Goal: Find contact information: Find contact information

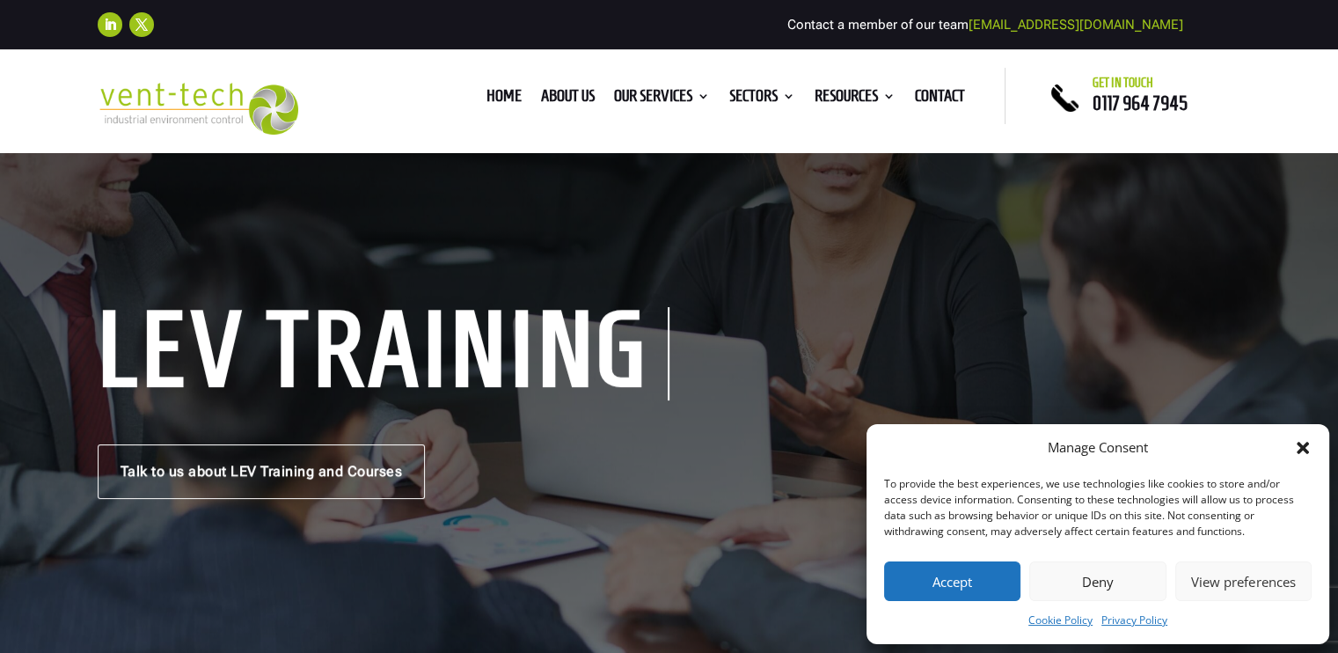
scroll to position [88, 0]
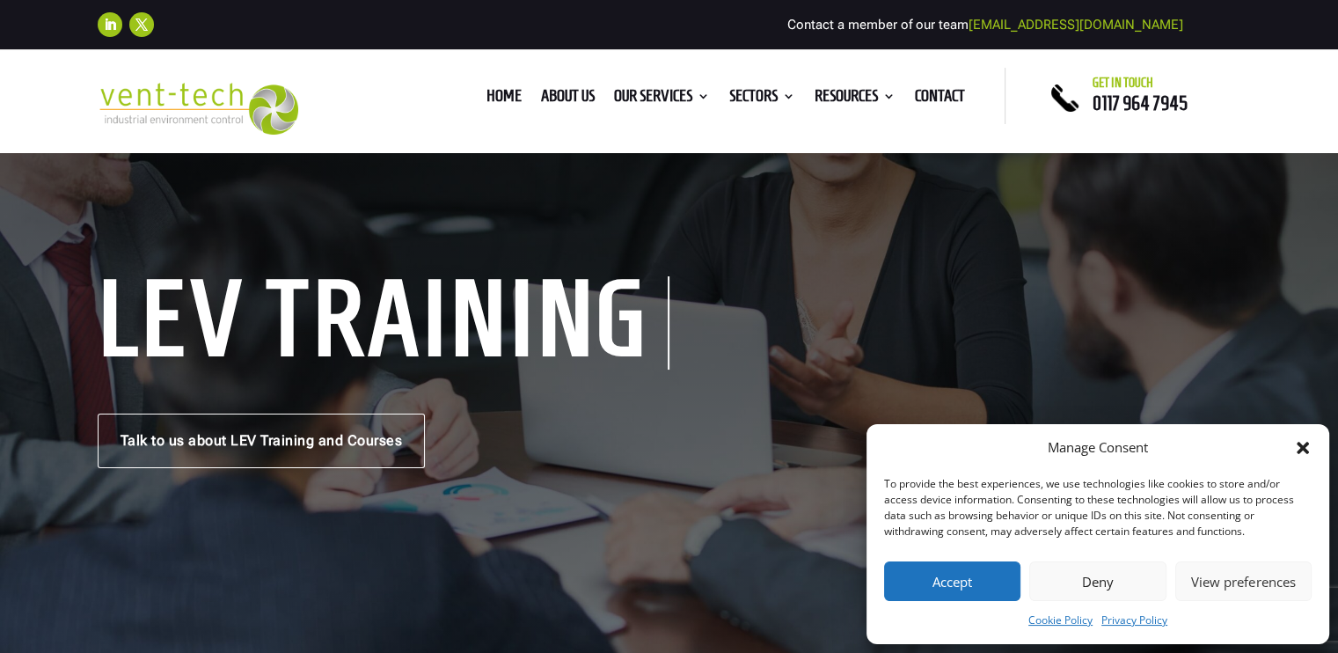
click at [953, 588] on button "Accept" at bounding box center [952, 581] width 136 height 40
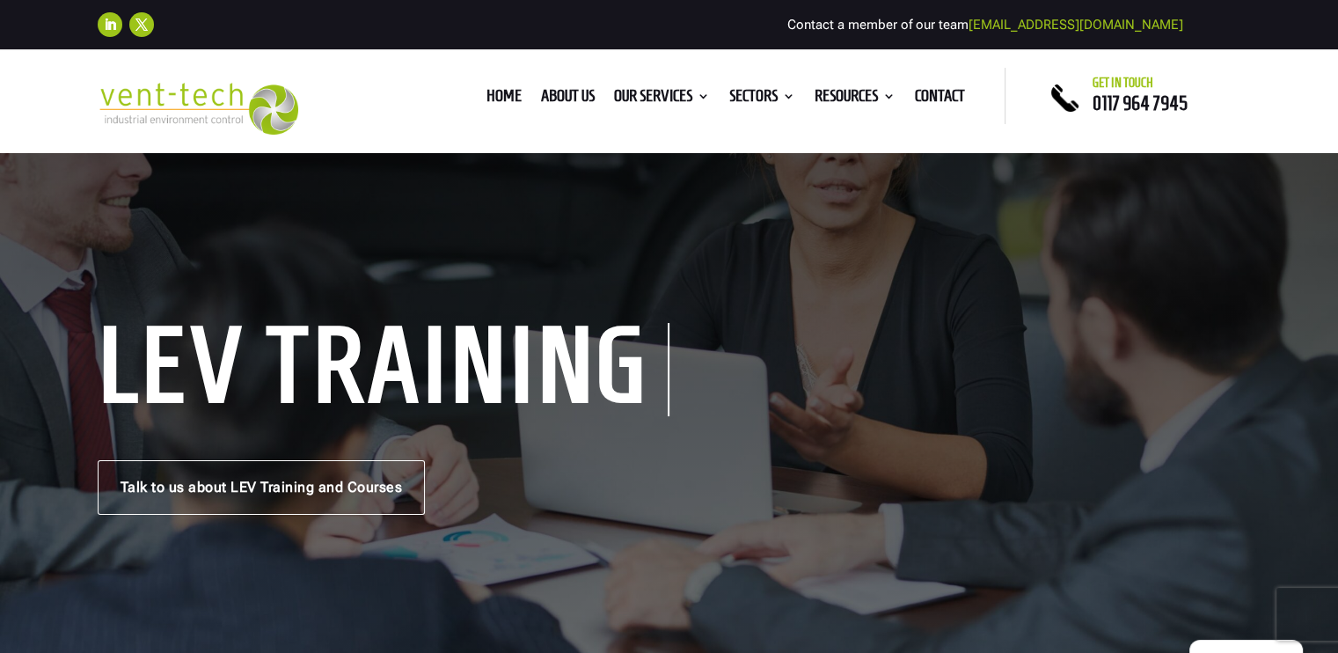
scroll to position [0, 0]
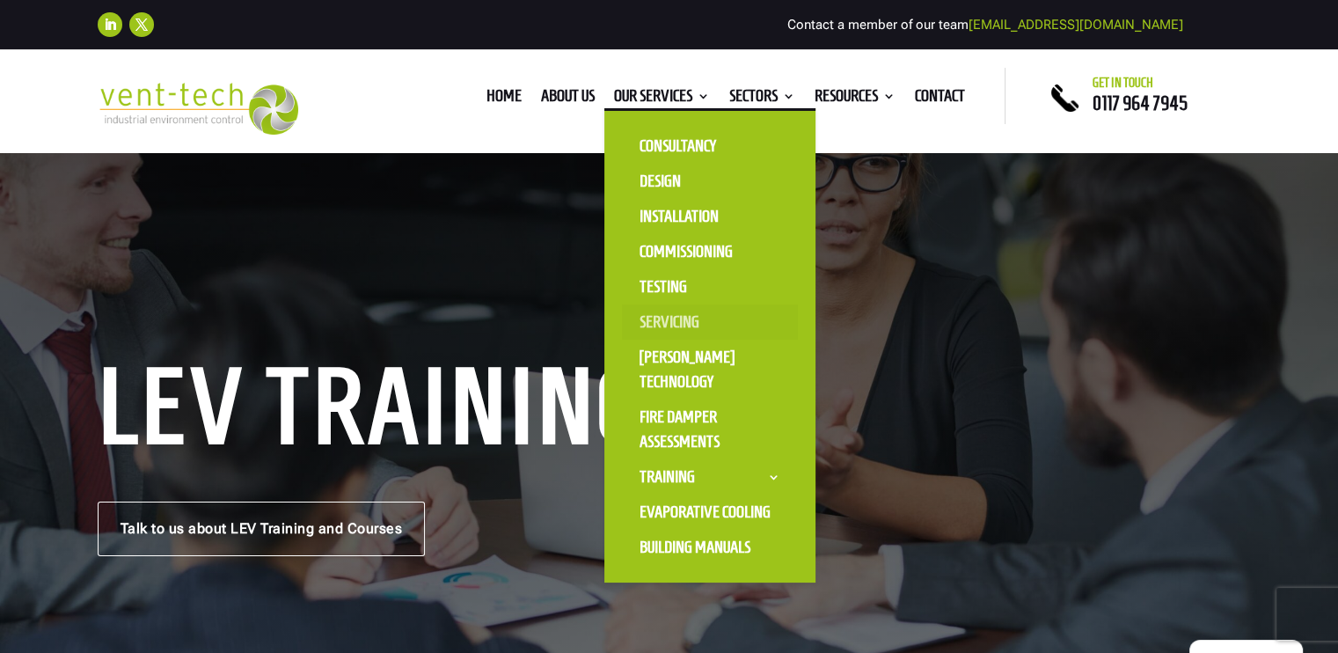
click at [674, 326] on link "Servicing" at bounding box center [710, 321] width 176 height 35
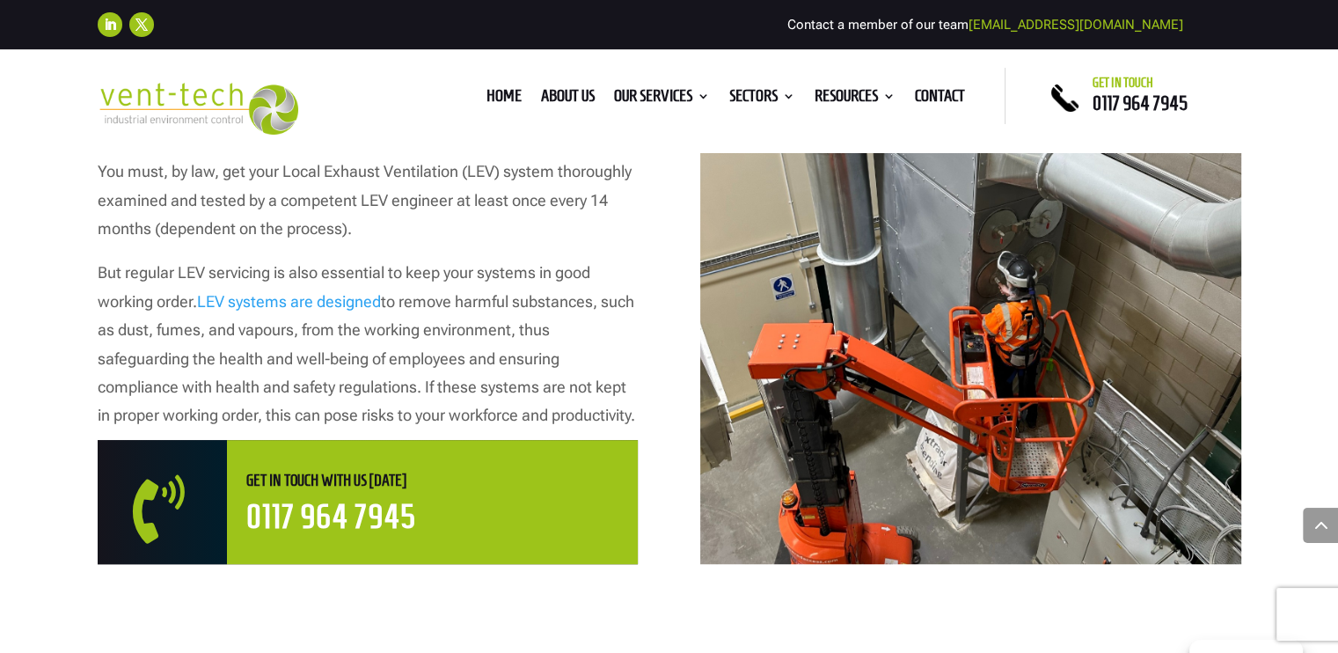
scroll to position [968, 0]
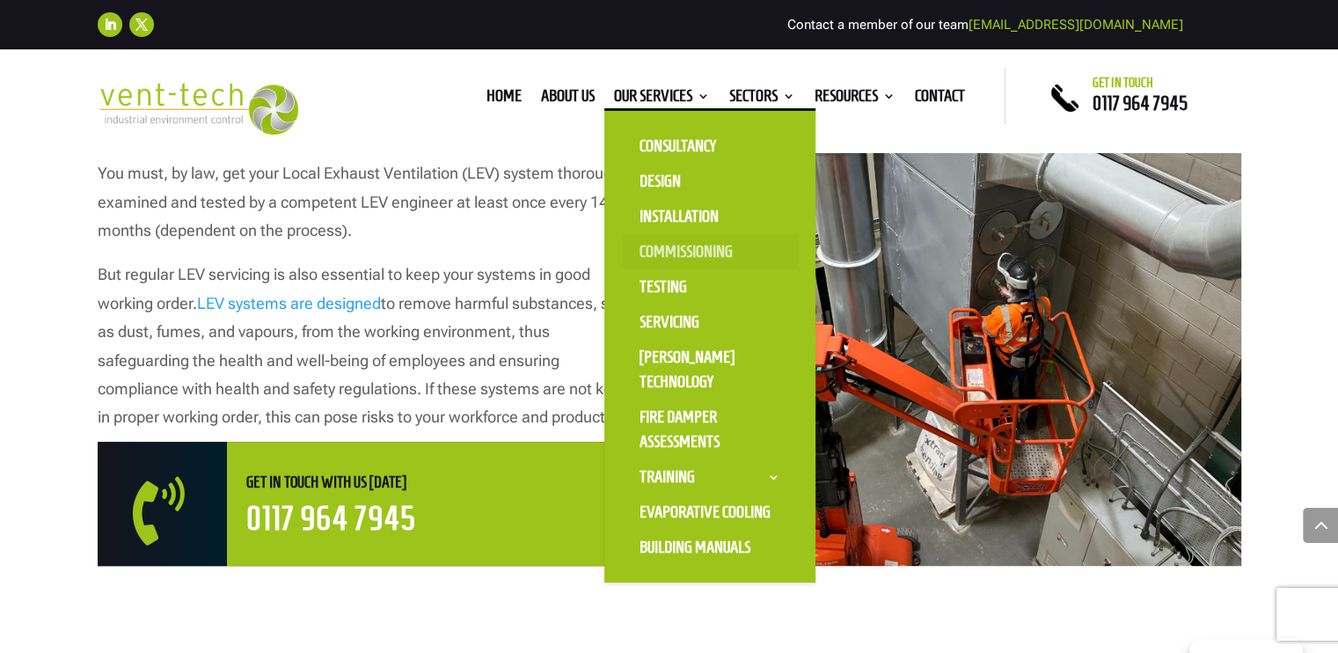
click at [683, 247] on link "Commissioning" at bounding box center [710, 251] width 176 height 35
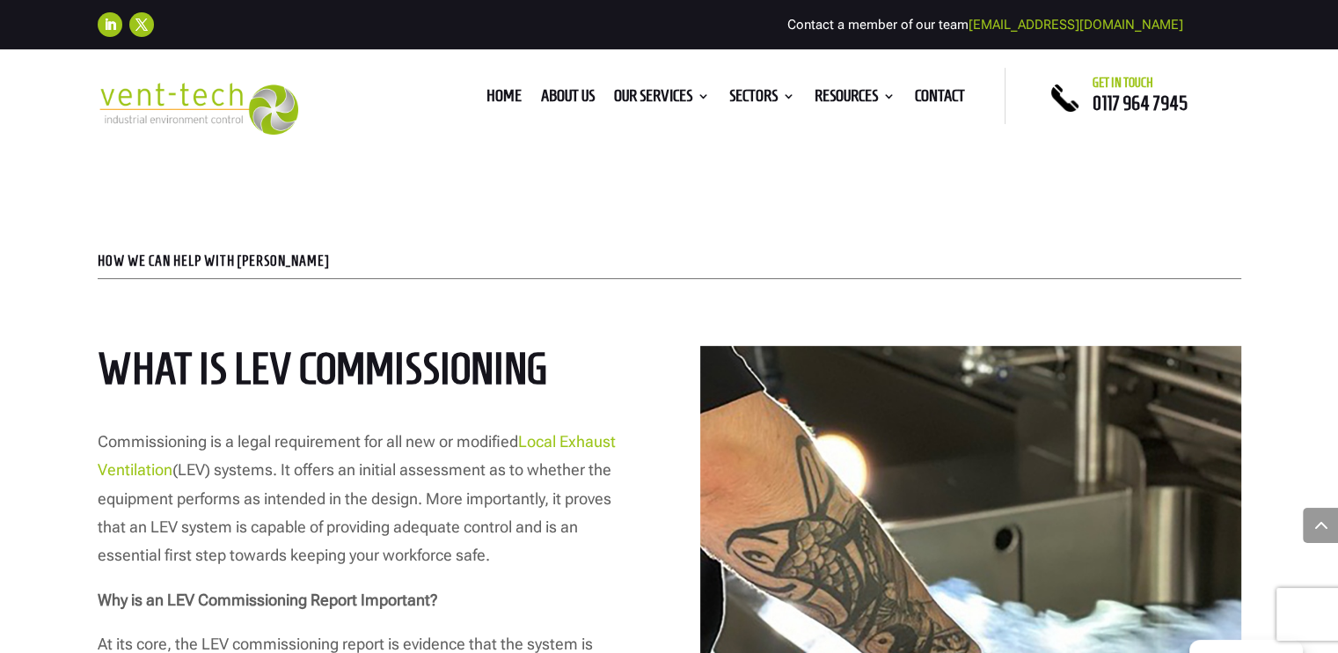
scroll to position [616, 0]
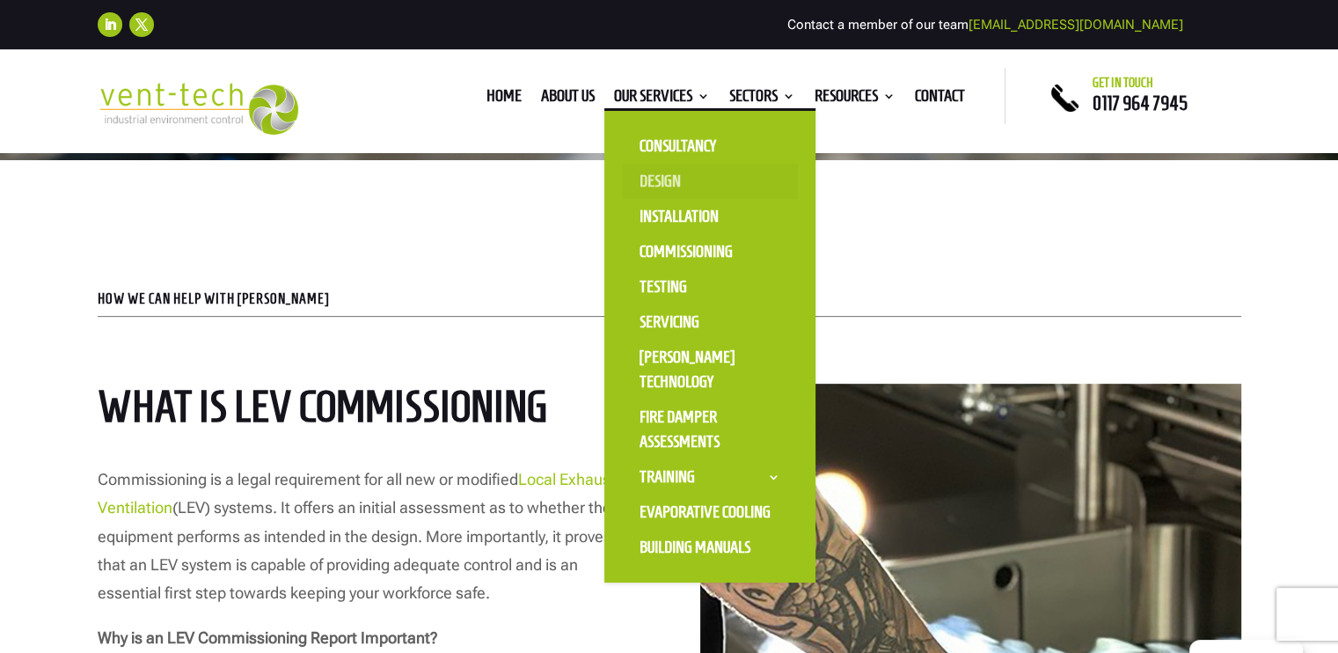
click at [658, 172] on link "Design" at bounding box center [710, 181] width 176 height 35
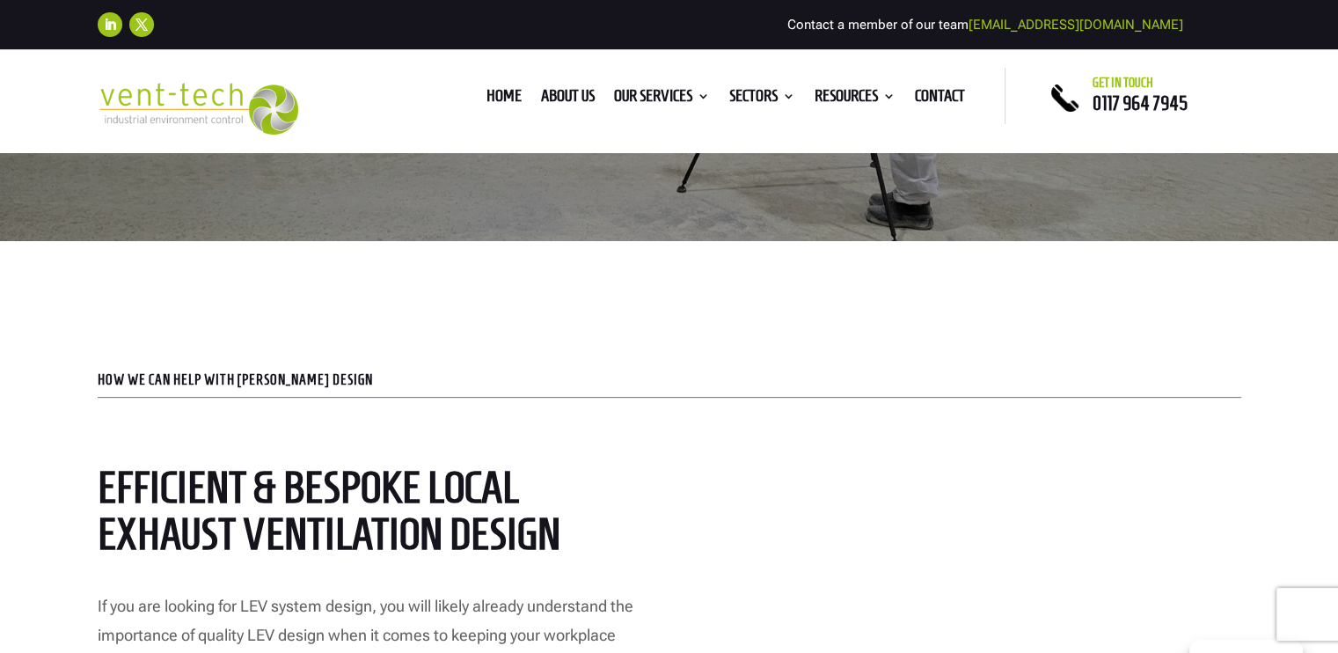
scroll to position [528, 0]
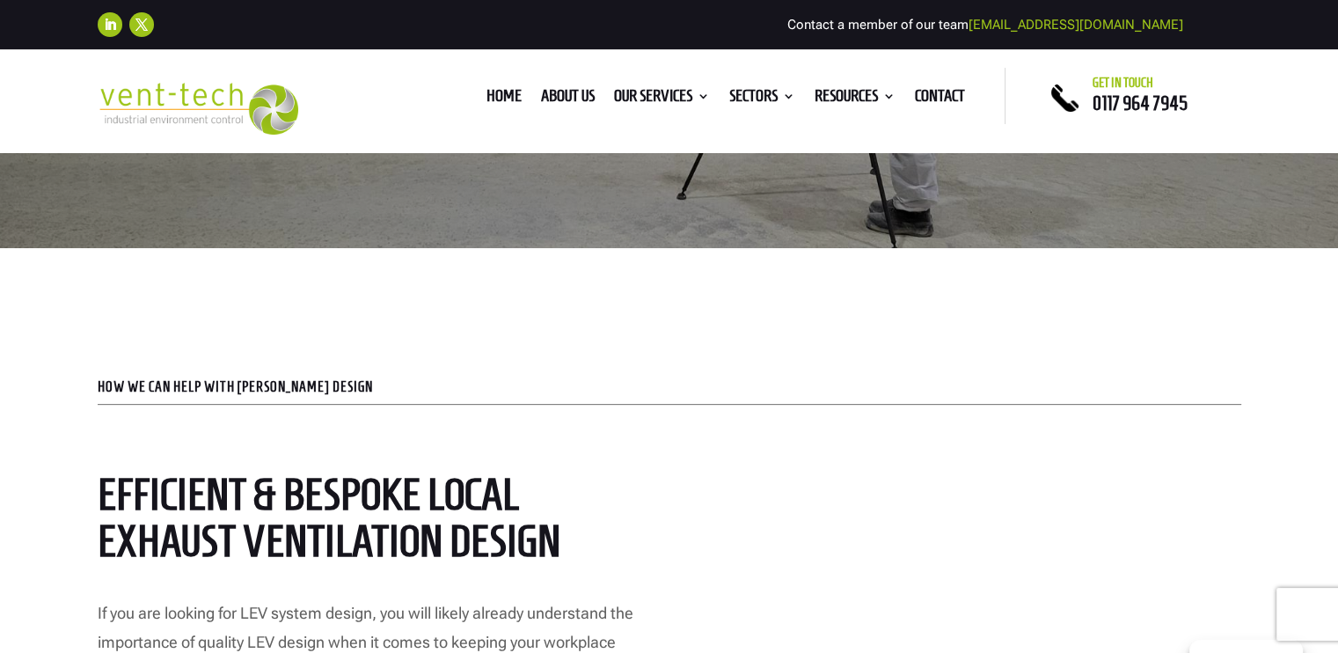
click at [515, 75] on div "Home About us Our Services Consultancy Design Installation Commissioning Testin…" at bounding box center [668, 96] width 672 height 56
click at [505, 97] on link "Home" at bounding box center [503, 99] width 35 height 19
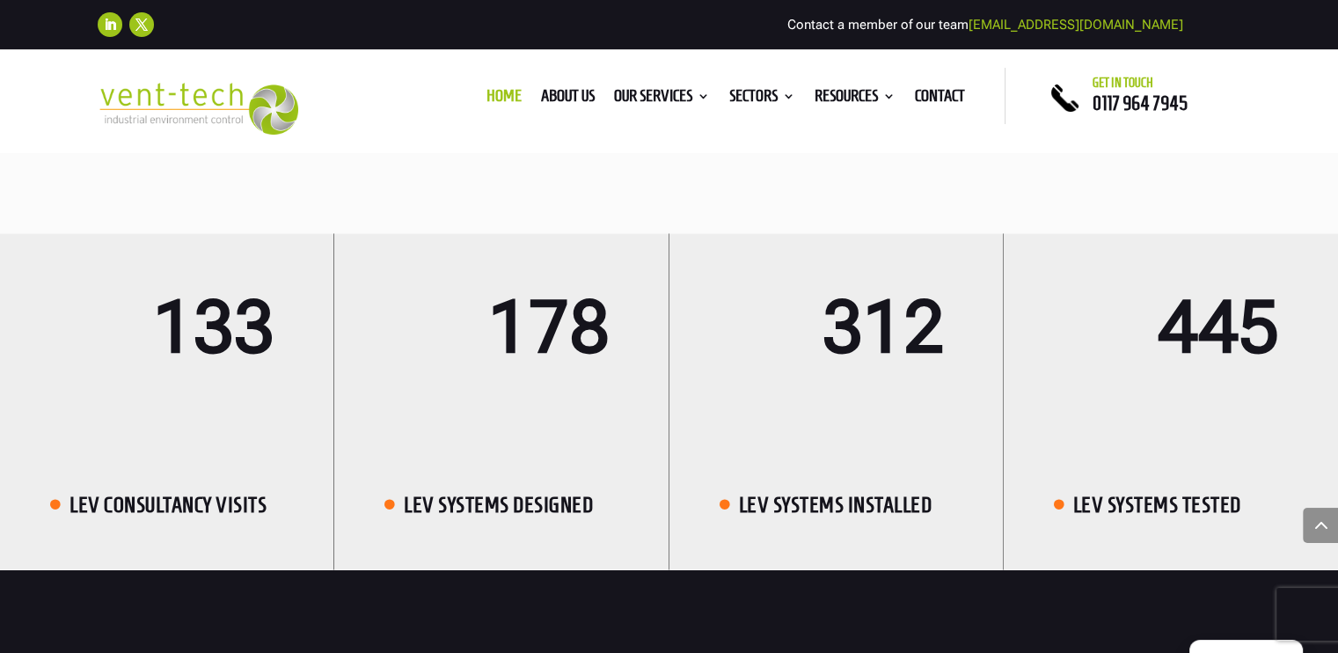
scroll to position [2815, 0]
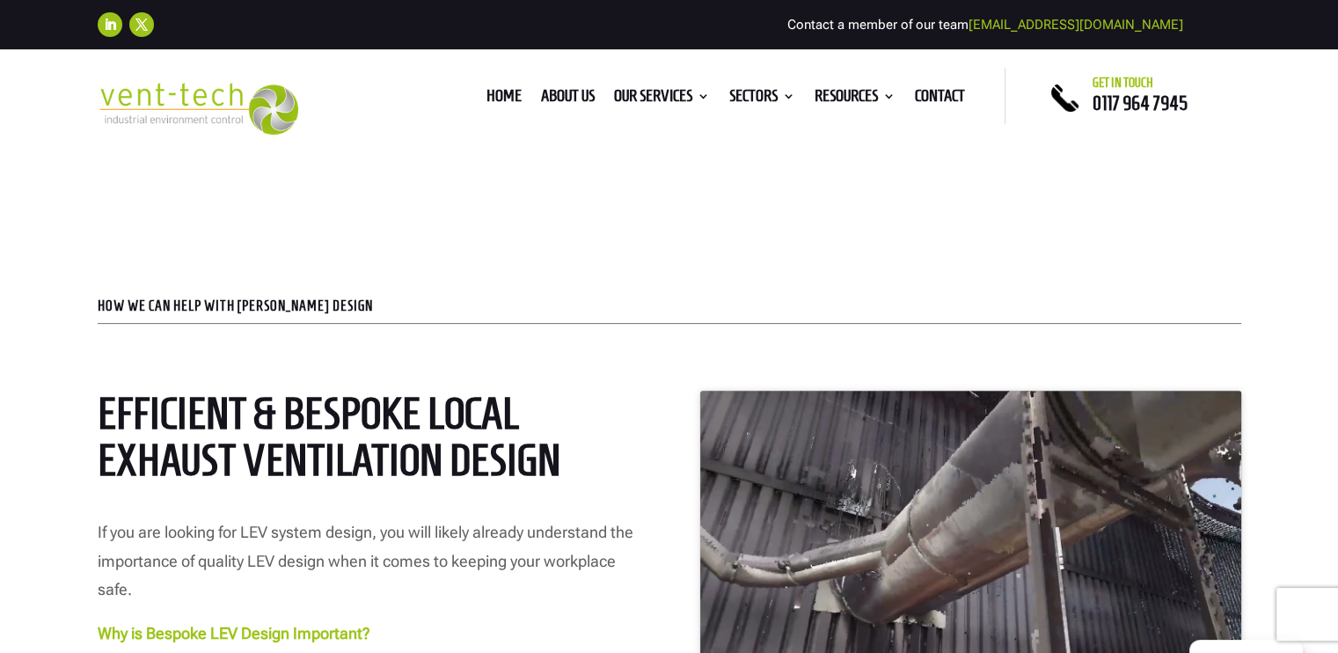
scroll to position [968, 0]
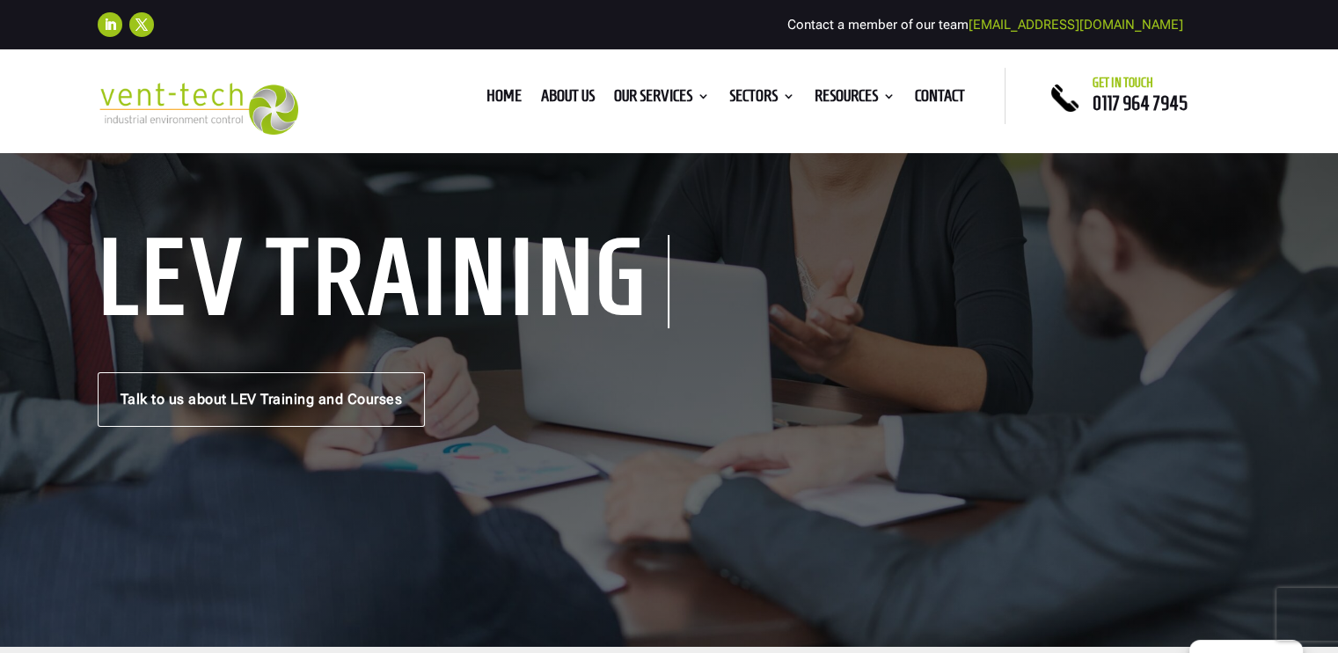
scroll to position [88, 0]
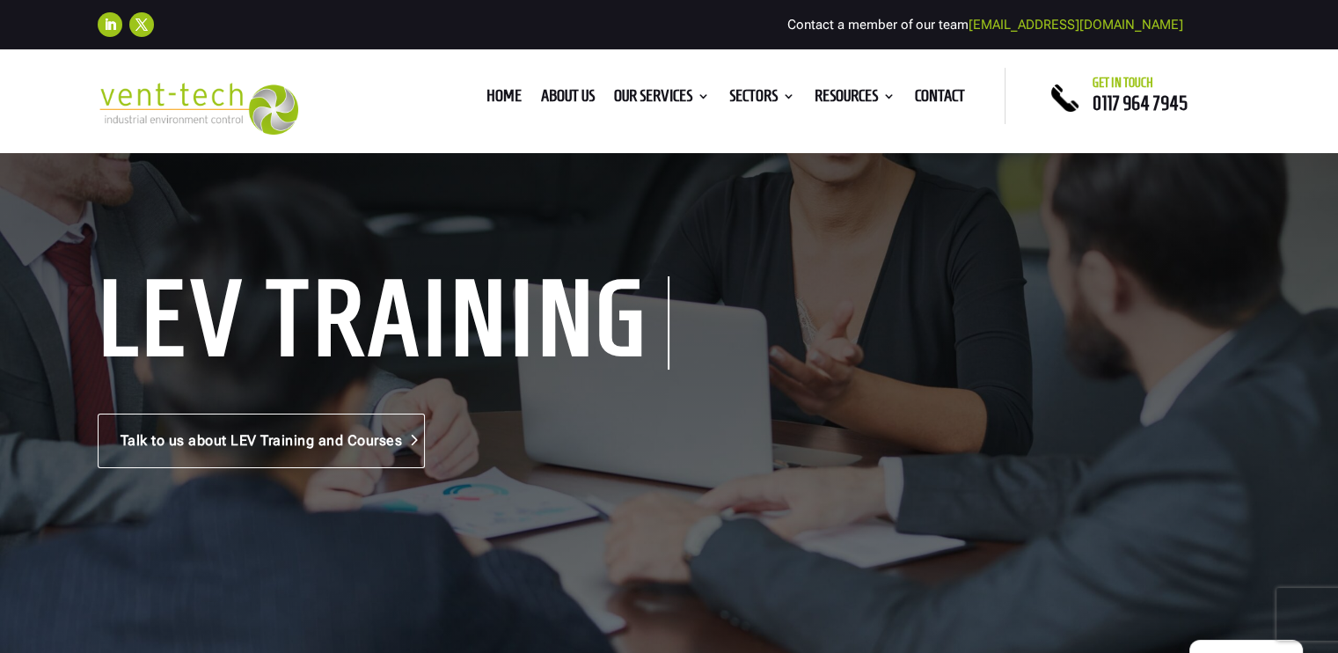
click at [341, 437] on link "Talk to us about LEV Training and Courses" at bounding box center [262, 440] width 328 height 55
